Goal: Use online tool/utility: Utilize a website feature to perform a specific function

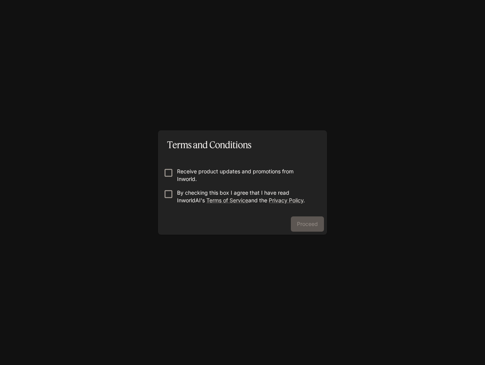
click at [193, 177] on p "Receive product updates and promotions from Inworld." at bounding box center [245, 175] width 137 height 15
click at [192, 177] on p "Receive product updates and promotions from Inworld." at bounding box center [245, 175] width 137 height 15
click at [192, 198] on p "By checking this box I agree that I have read InworldAI's Terms of Service and …" at bounding box center [245, 196] width 137 height 15
click at [310, 222] on button "Proceed" at bounding box center [307, 223] width 33 height 15
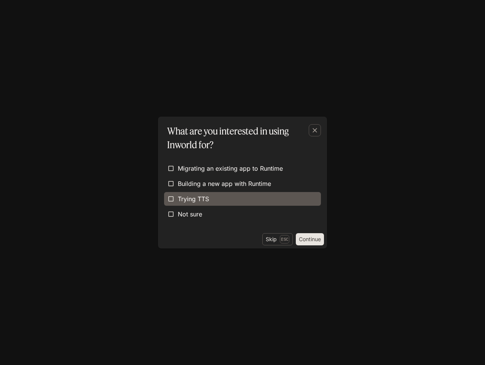
click at [235, 194] on label "Trying TTS" at bounding box center [242, 199] width 157 height 14
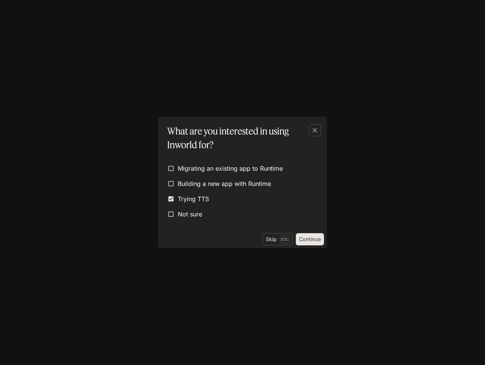
click at [312, 244] on button "Continue" at bounding box center [310, 239] width 28 height 12
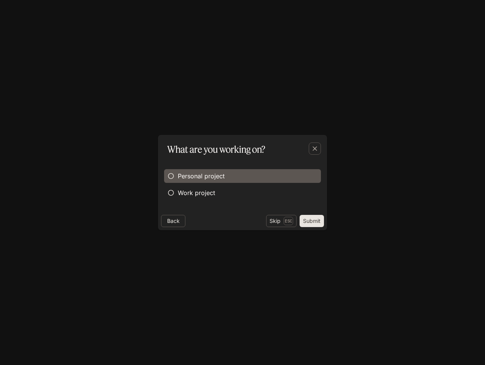
click at [206, 177] on span "Personal project" at bounding box center [201, 175] width 47 height 9
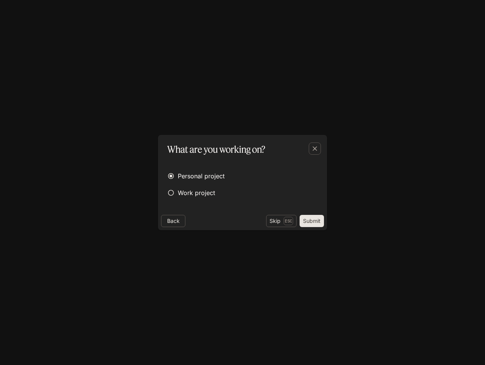
click at [320, 223] on button "Submit" at bounding box center [312, 221] width 24 height 12
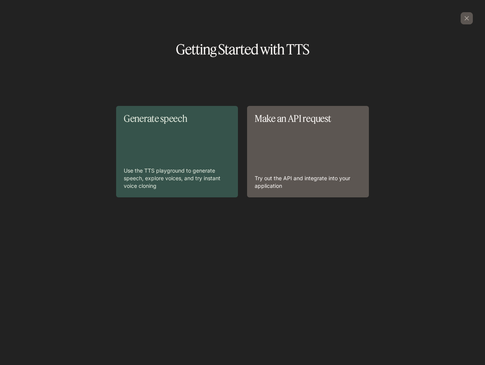
click at [229, 163] on div "Generate speech Use the TTS playground to generate speech, explore voices, and …" at bounding box center [177, 151] width 107 height 76
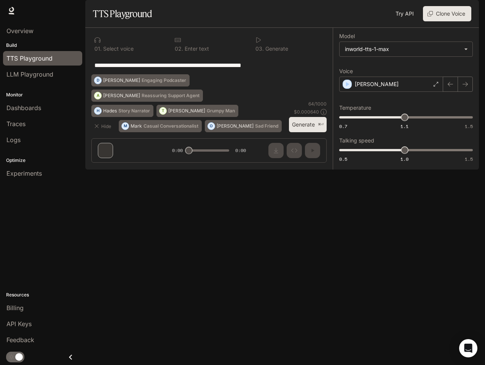
click at [298, 132] on button "Generate ⌘⏎" at bounding box center [308, 125] width 38 height 16
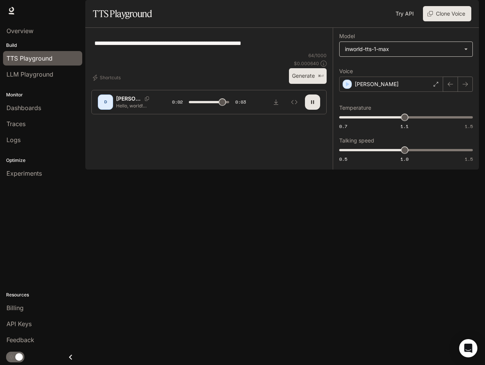
click at [398, 75] on body "**********" at bounding box center [242, 182] width 485 height 365
type input "*"
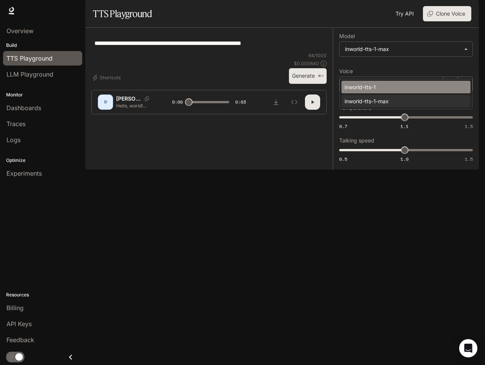
click at [392, 89] on div "inworld-tts-1" at bounding box center [405, 87] width 120 height 8
type input "**********"
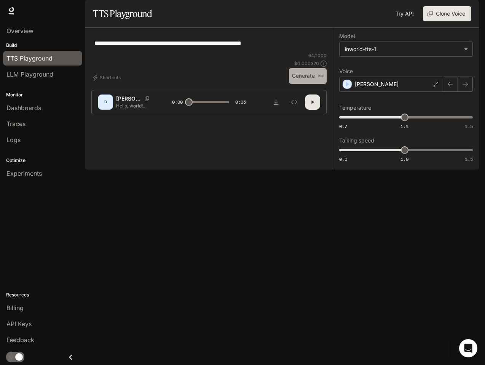
click at [297, 84] on button "Generate ⌘⏎" at bounding box center [308, 76] width 38 height 16
type input "*"
click at [472, 341] on div "Open Intercom Messenger" at bounding box center [468, 348] width 20 height 20
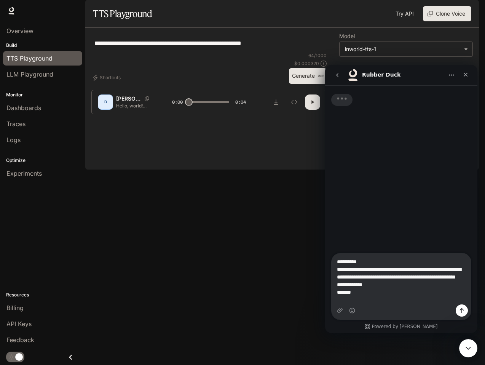
type textarea "**********"
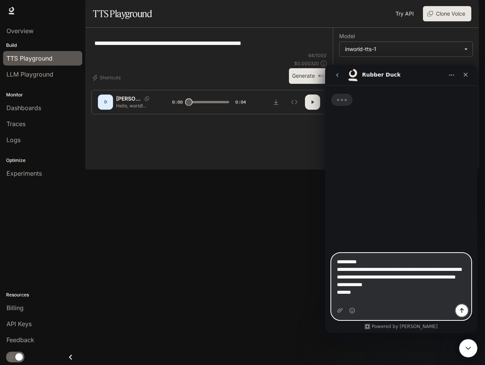
click at [465, 312] on button "Send a message…" at bounding box center [462, 310] width 12 height 12
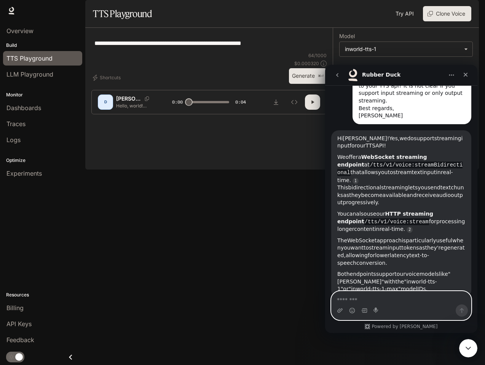
scroll to position [91, 0]
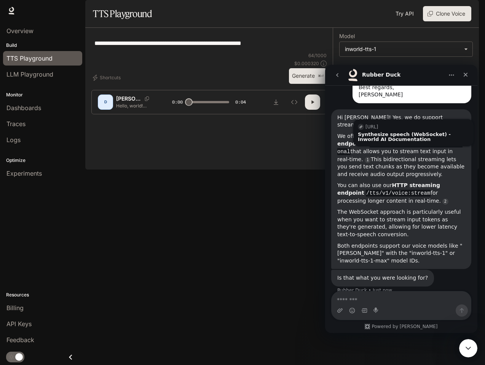
click at [445, 164] on div "We offer a WebSocket streaming endpoint at /tts/v1/voice:streamBidirectional th…" at bounding box center [401, 155] width 128 height 46
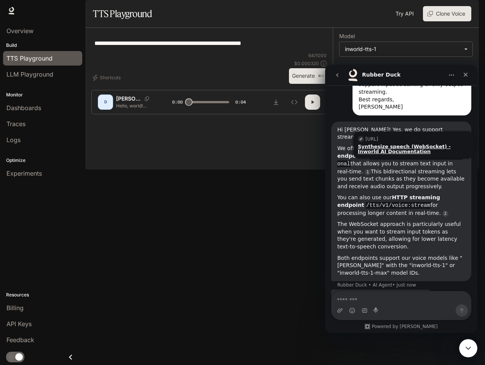
scroll to position [78, 0]
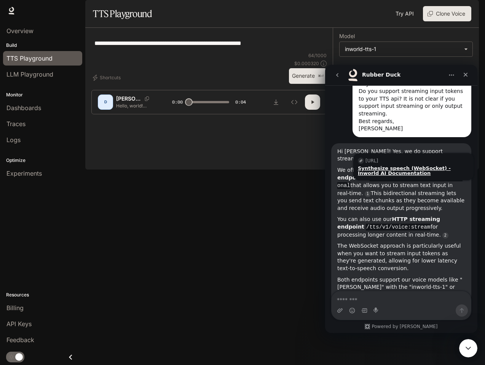
click at [442, 166] on div "Synthesize speech (WebSocket) - Inworld AI Documentation" at bounding box center [413, 171] width 111 height 10
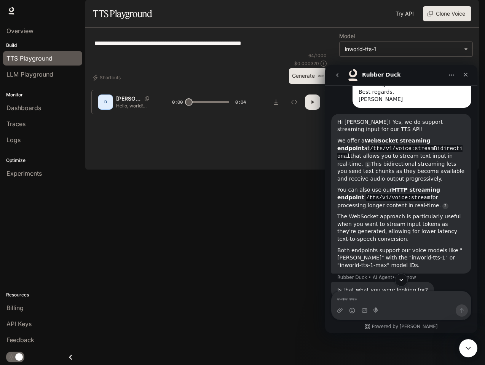
scroll to position [123, 0]
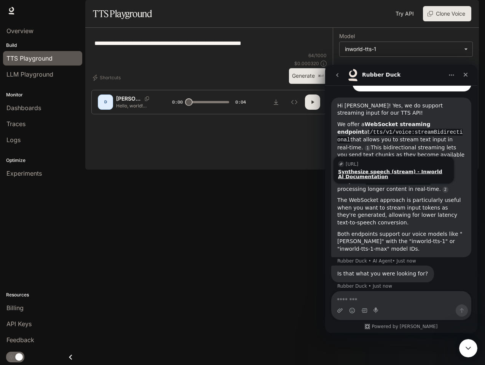
click at [386, 169] on div "Synthesize speech (stream) - Inworld AI Documentation" at bounding box center [393, 174] width 111 height 10
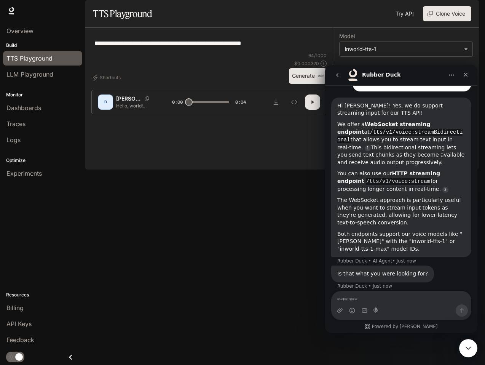
click at [362, 306] on div "Intercom messenger" at bounding box center [364, 310] width 6 height 12
click at [363, 301] on textarea "Message…" at bounding box center [401, 297] width 139 height 13
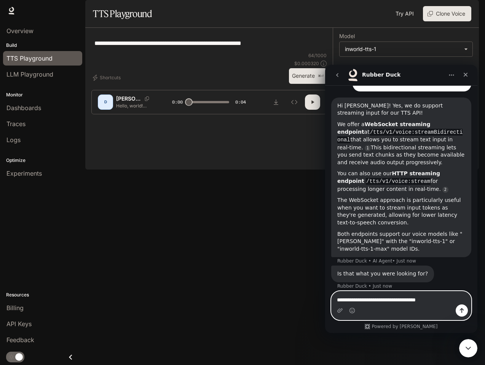
type textarea "**********"
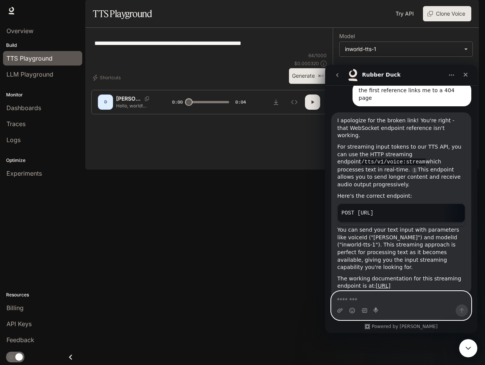
scroll to position [337, 0]
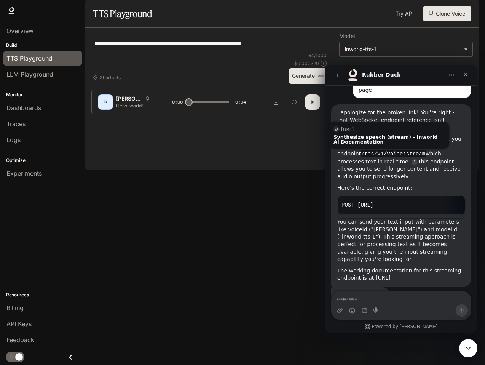
click at [365, 134] on div "Synthesize speech (stream) - Inworld AI Documentation" at bounding box center [388, 139] width 111 height 10
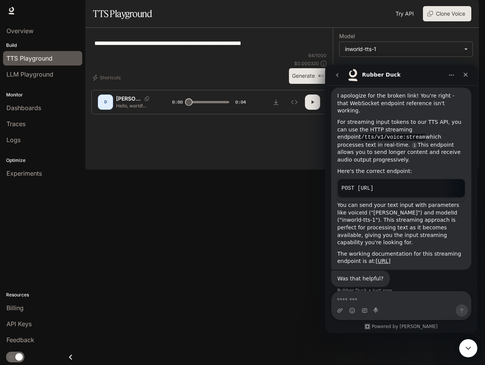
scroll to position [354, 0]
click at [361, 296] on textarea "Message…" at bounding box center [401, 297] width 139 height 13
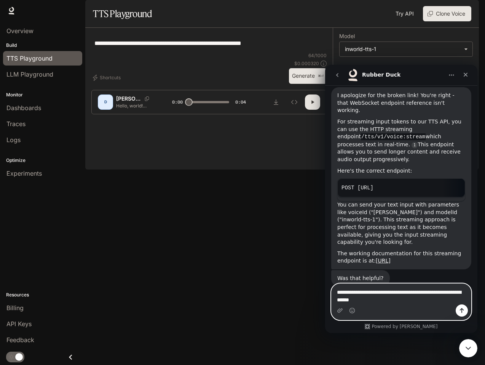
type textarea "**********"
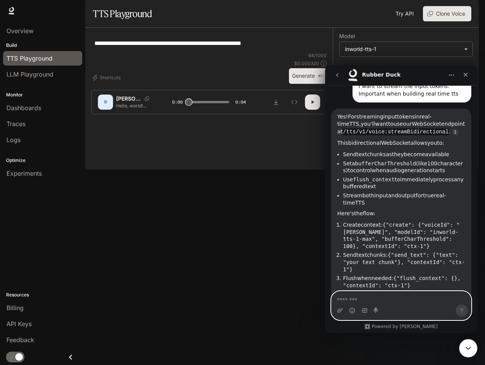
scroll to position [576, 0]
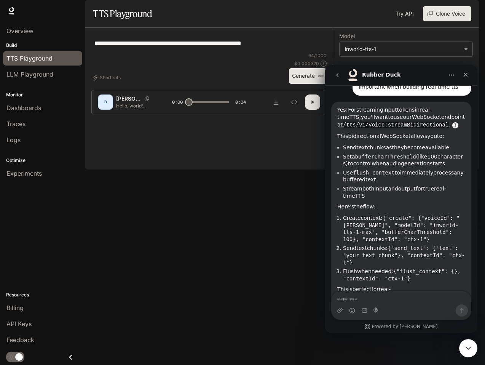
click at [452, 122] on link "Rubber Duck says…" at bounding box center [455, 125] width 6 height 6
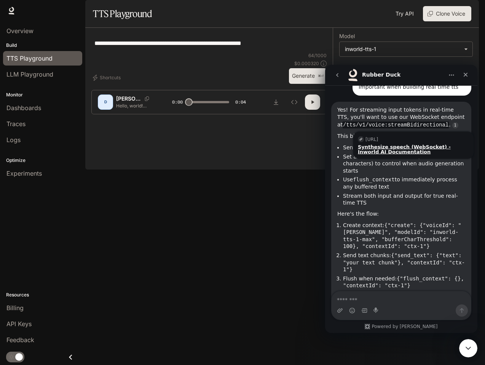
click at [431, 144] on div "Synthesize speech (WebSocket) - Inworld AI Documentation" at bounding box center [413, 149] width 111 height 10
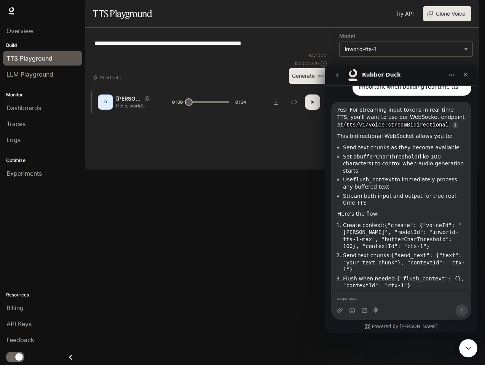
click at [348, 160] on li "Set a bufferCharThreshold (like 100 characters) to control when audio generatio…" at bounding box center [404, 163] width 122 height 21
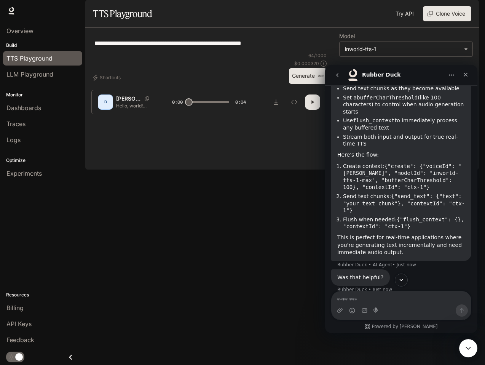
scroll to position [635, 0]
click at [372, 297] on textarea "Message…" at bounding box center [401, 297] width 139 height 13
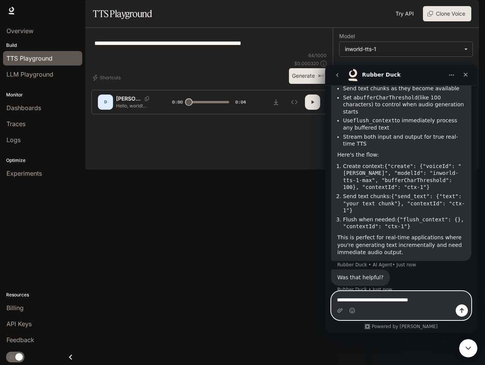
type textarea "**********"
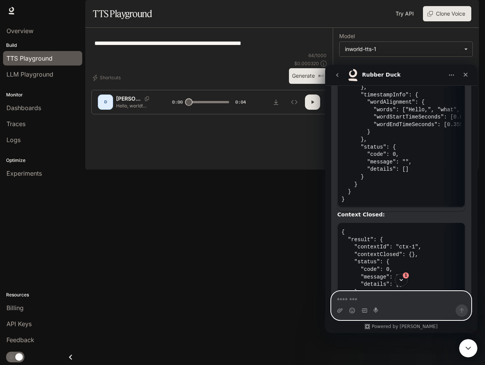
scroll to position [1617, 0]
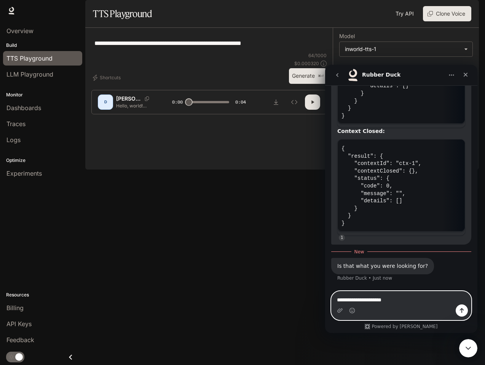
type textarea "**********"
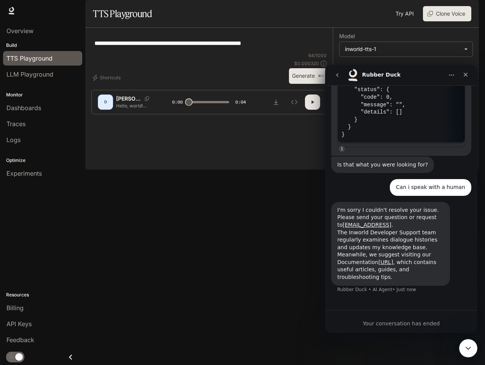
scroll to position [1706, 0]
